Goal: Browse casually

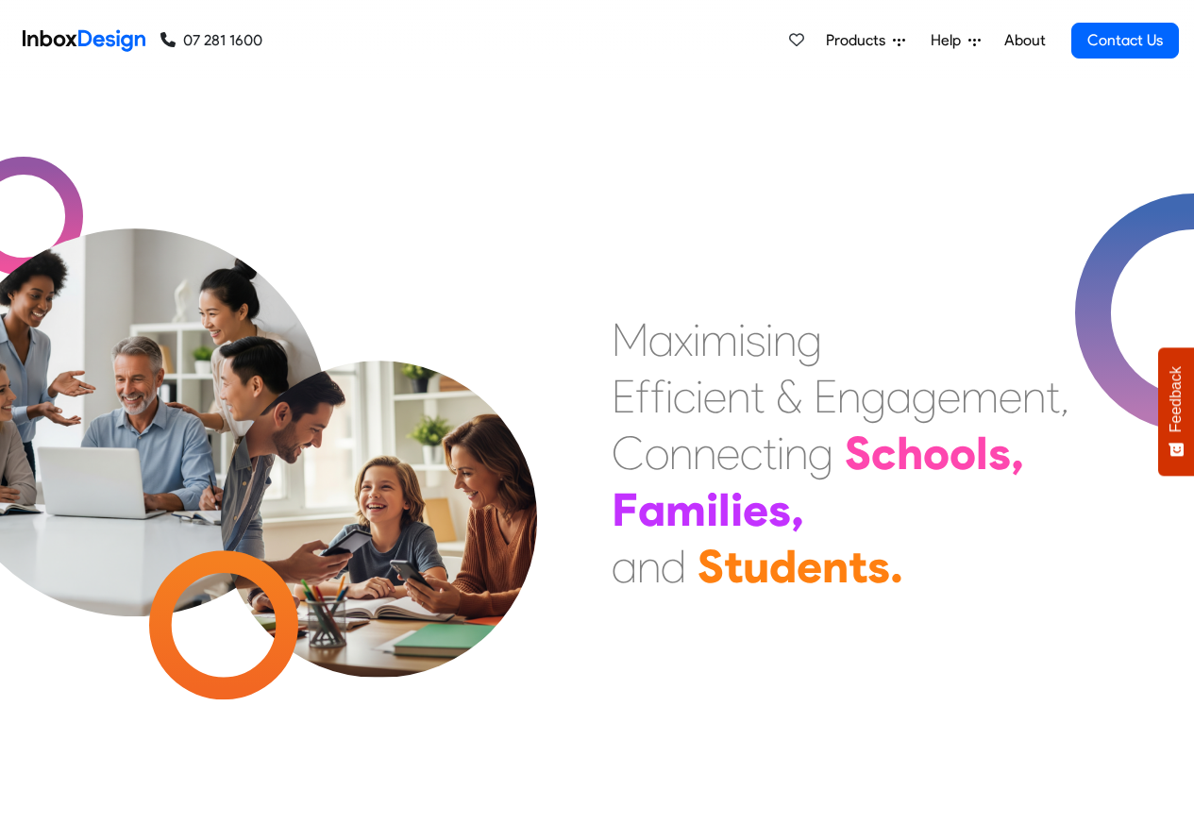
click at [1024, 42] on link "About" at bounding box center [1024, 41] width 52 height 38
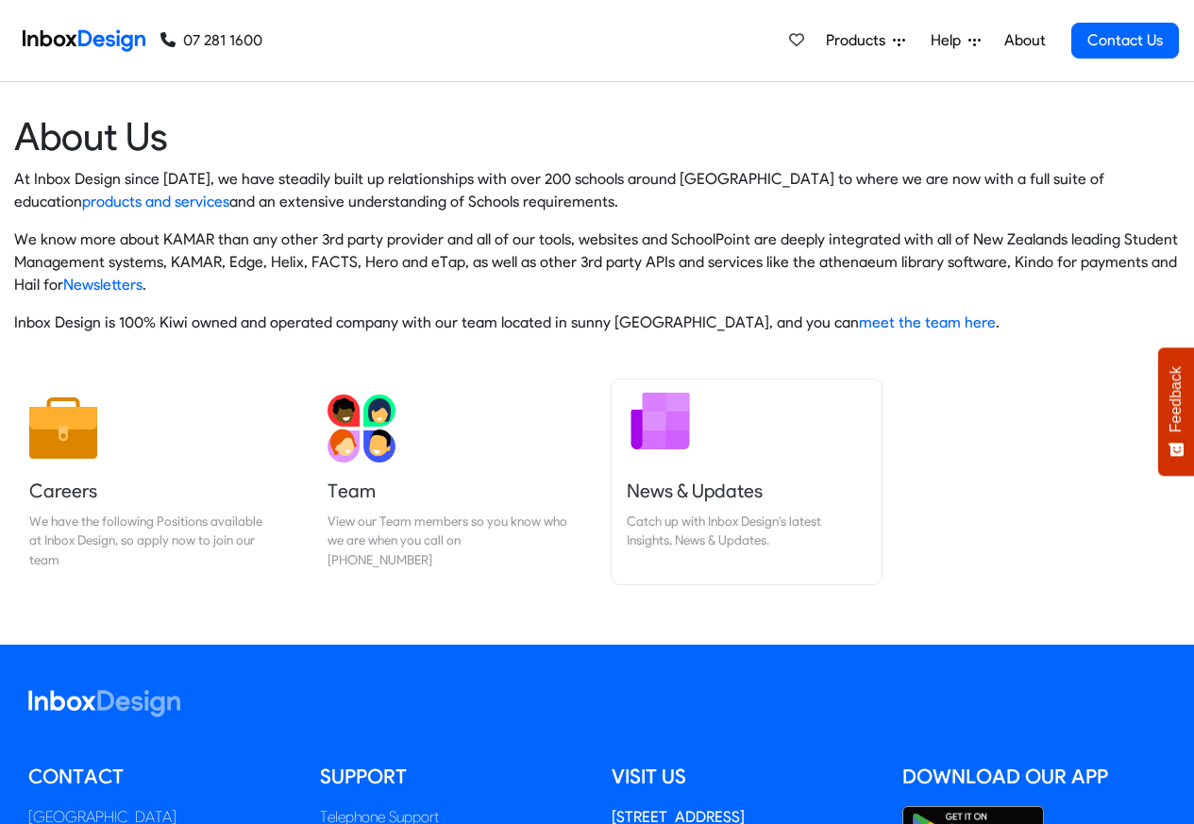
click at [689, 489] on h5 "News & Updates" at bounding box center [747, 490] width 240 height 26
click at [91, 38] on img at bounding box center [84, 41] width 123 height 38
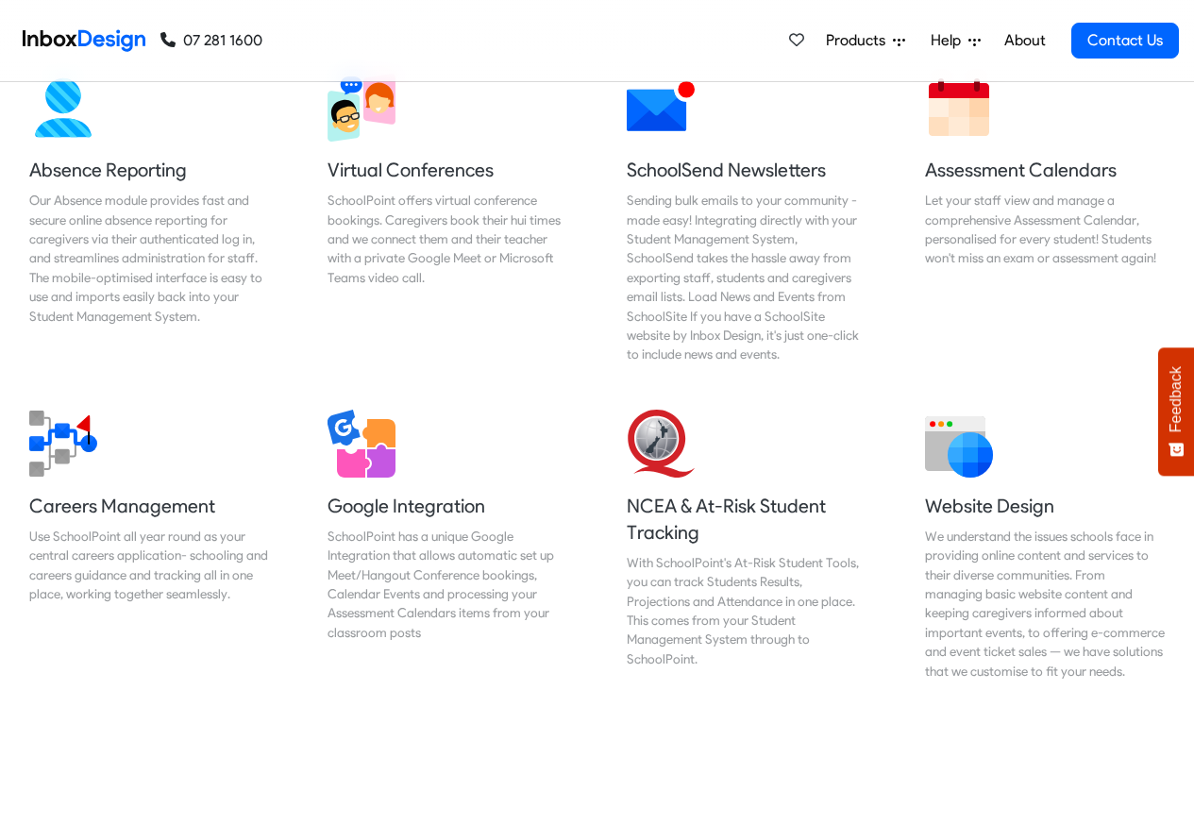
scroll to position [1585, 0]
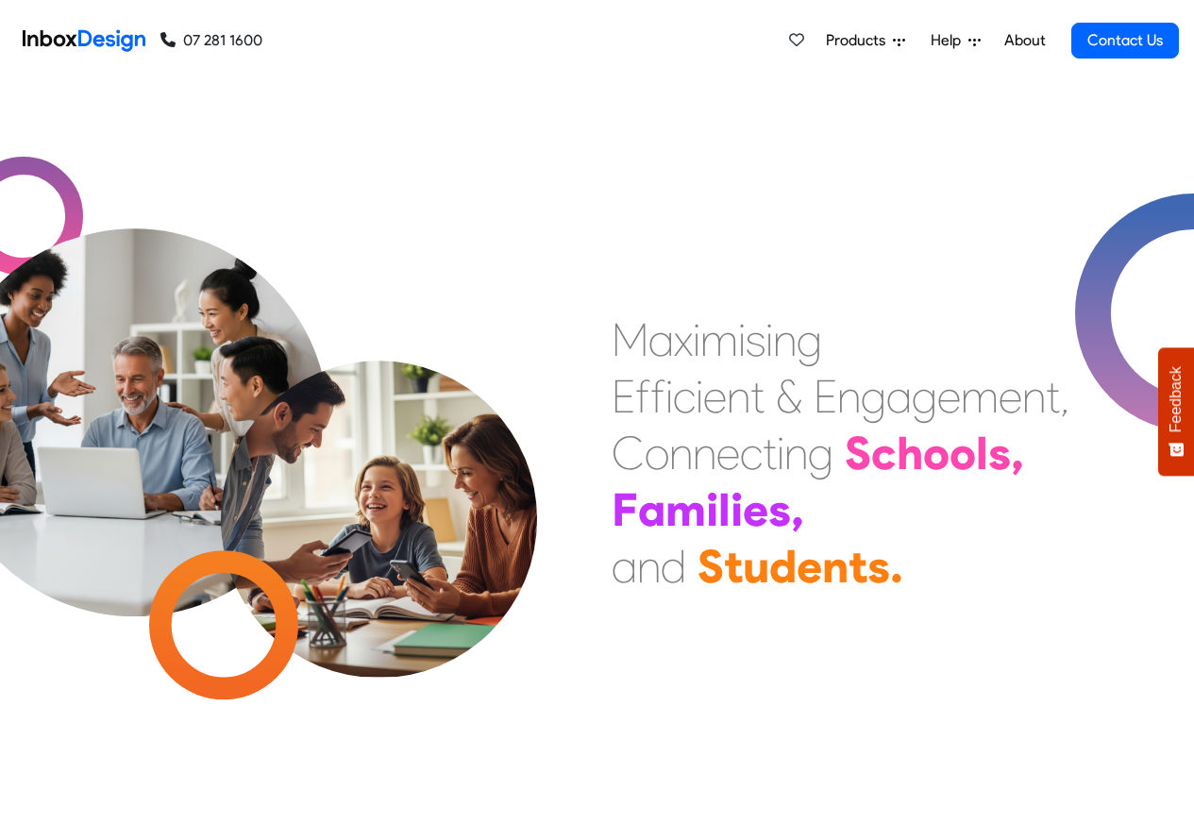
checkbox input "true"
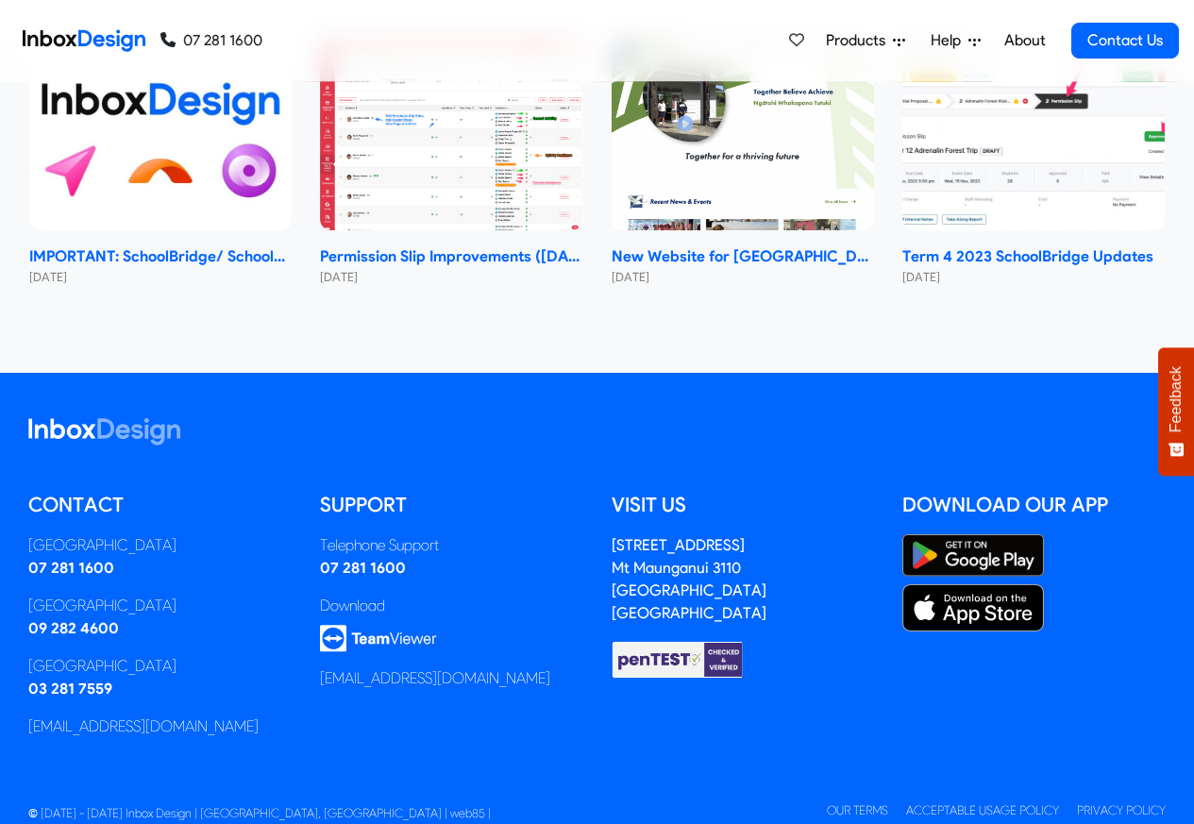
checkbox input "true"
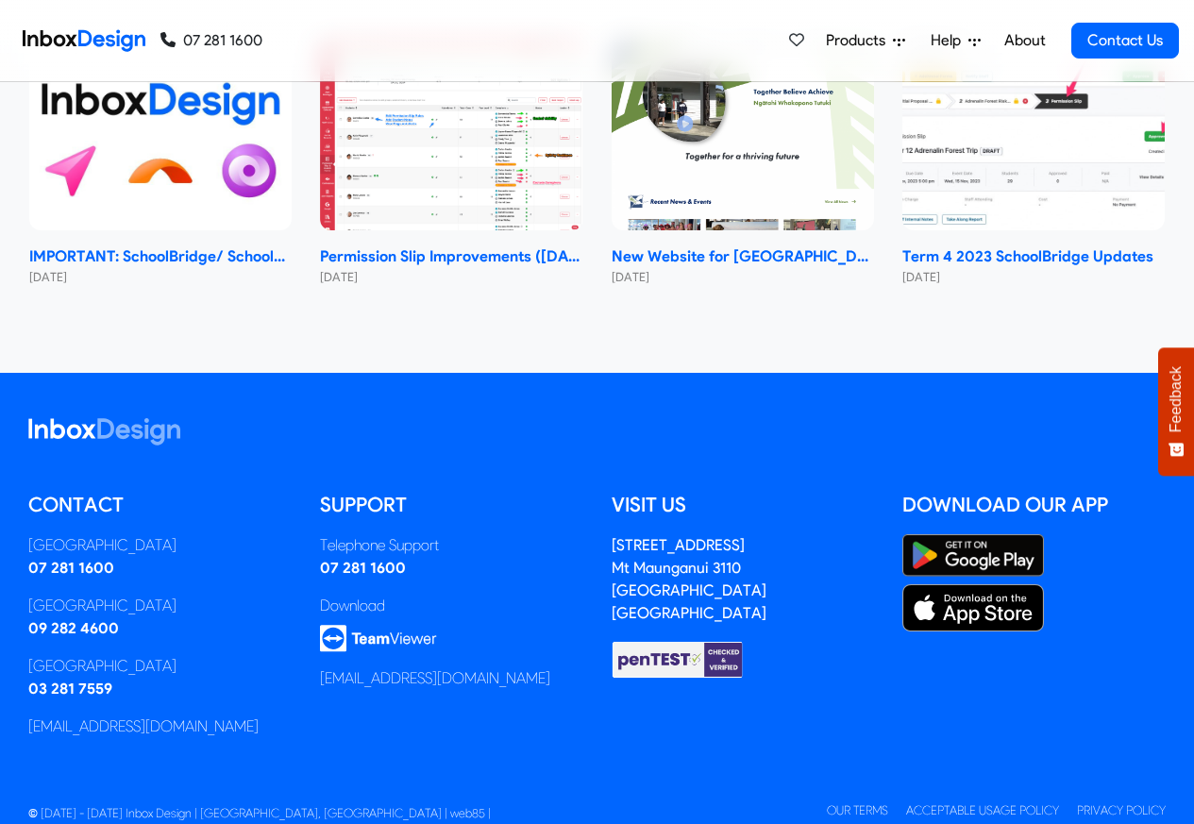
checkbox input "true"
